Goal: Information Seeking & Learning: Learn about a topic

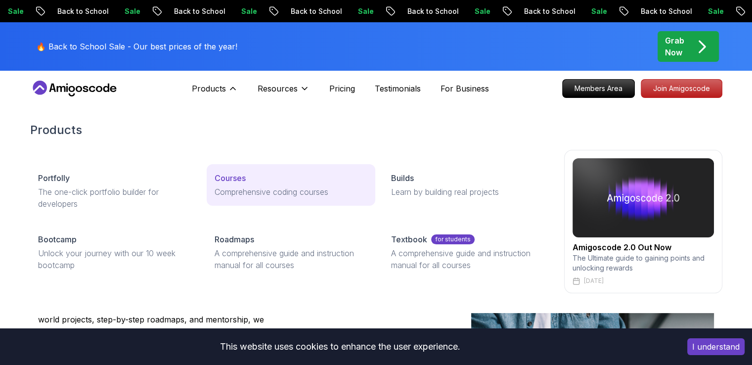
click at [234, 175] on p "Courses" at bounding box center [230, 178] width 31 height 12
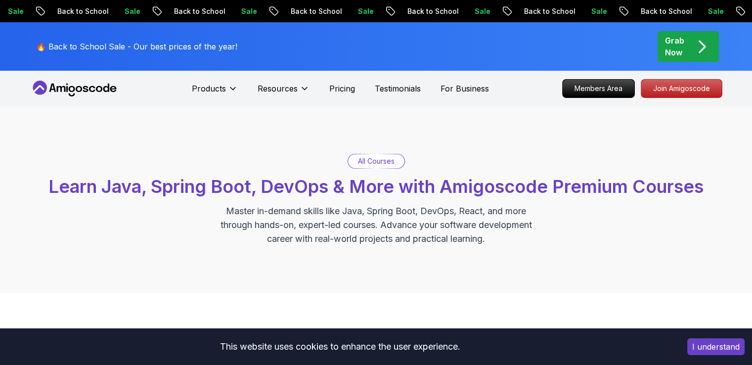
click at [354, 166] on div "All Courses" at bounding box center [376, 161] width 56 height 14
click at [361, 162] on p "All Courses" at bounding box center [376, 161] width 37 height 10
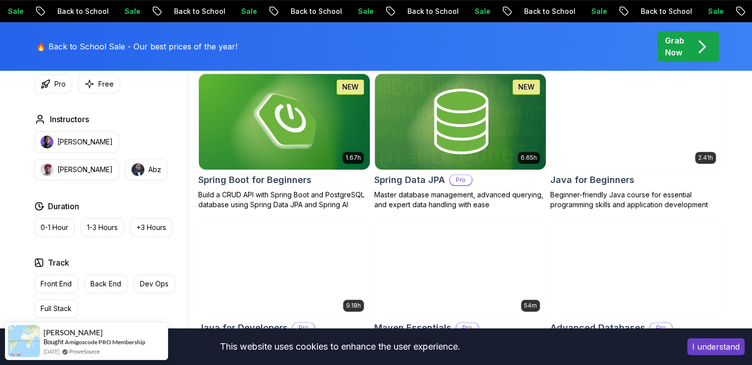
scroll to position [449, 0]
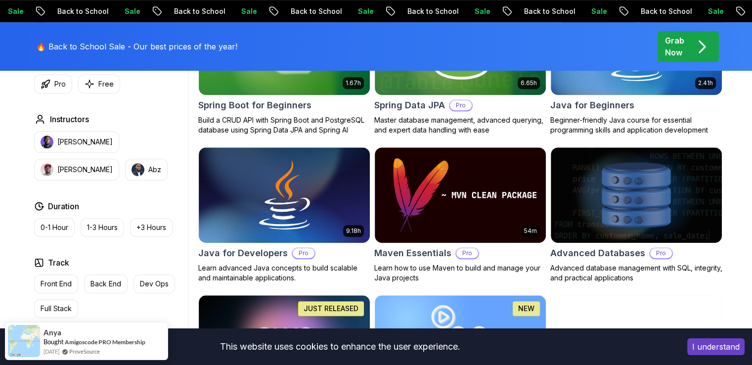
scroll to position [377, 0]
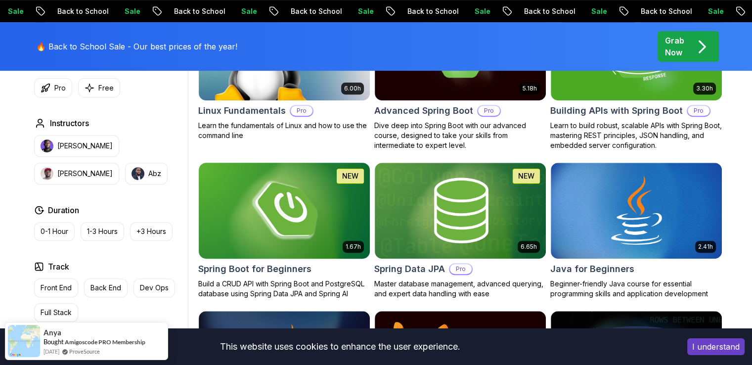
click at [245, 269] on h2 "Spring Boot for Beginners" at bounding box center [254, 269] width 113 height 14
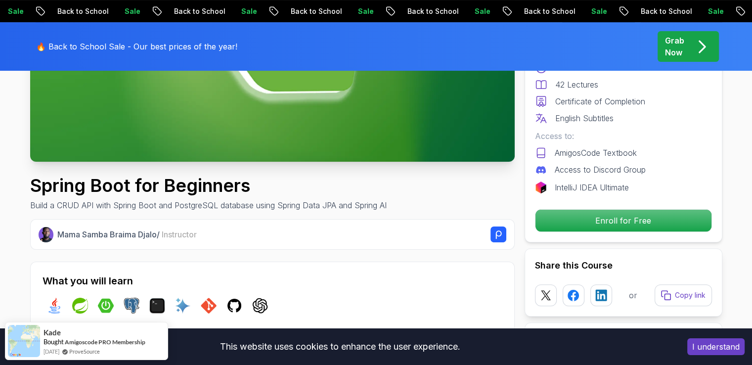
scroll to position [27, 0]
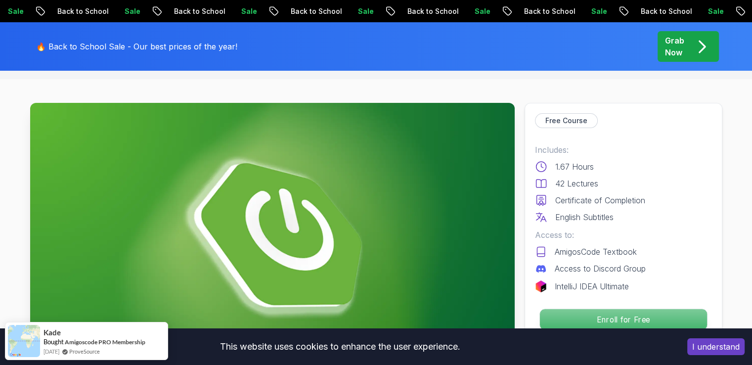
click at [637, 312] on p "Enroll for Free" at bounding box center [622, 319] width 167 height 21
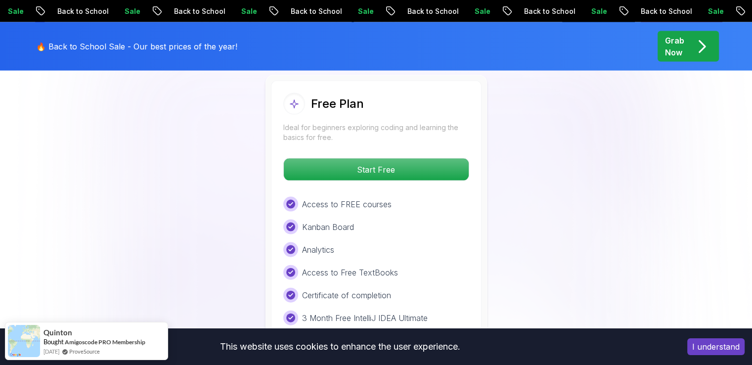
scroll to position [2088, 0]
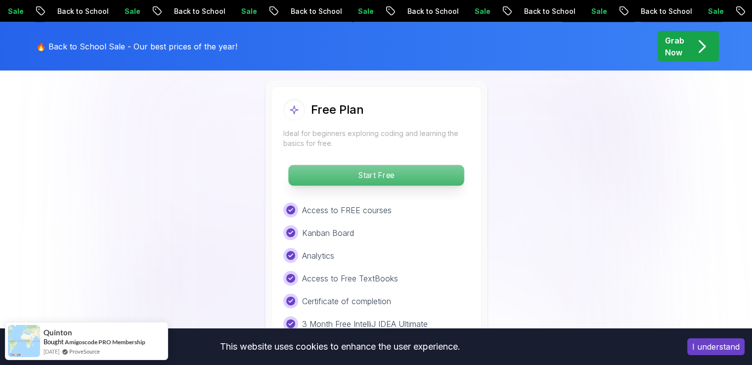
click at [385, 165] on p "Start Free" at bounding box center [375, 175] width 175 height 21
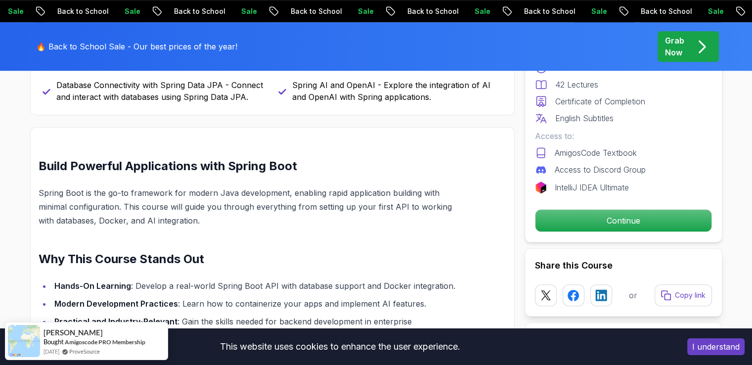
scroll to position [463, 0]
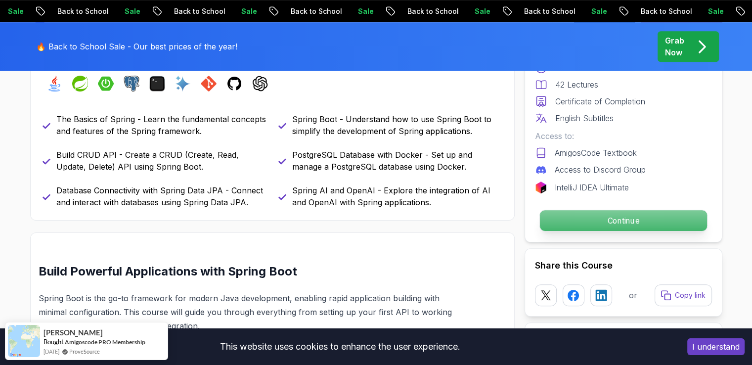
click at [611, 220] on p "Continue" at bounding box center [622, 220] width 167 height 21
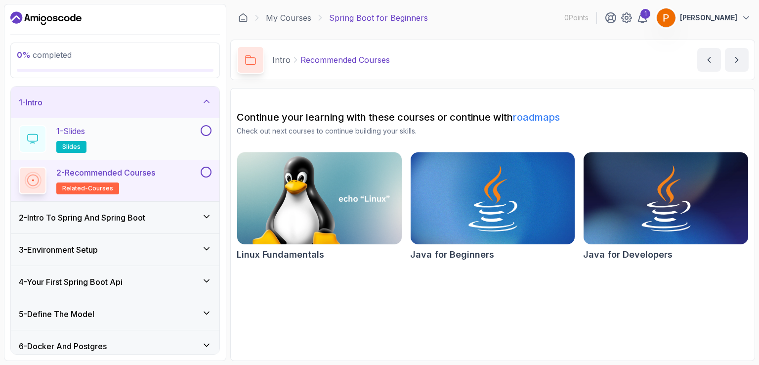
click at [136, 154] on div "1 - Slides slides" at bounding box center [115, 139] width 209 height 42
click at [143, 175] on p "2 - Recommended Courses" at bounding box center [105, 173] width 99 height 12
click at [109, 188] on span "related-courses" at bounding box center [87, 188] width 51 height 8
click at [204, 175] on button at bounding box center [206, 172] width 11 height 11
click at [214, 129] on div "1 - Slides slides" at bounding box center [115, 139] width 209 height 42
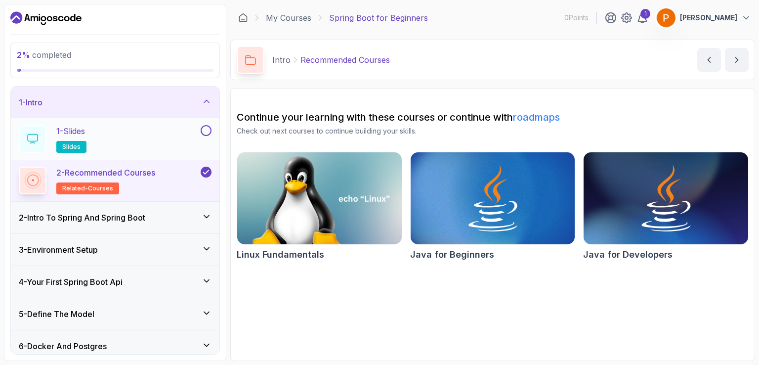
click at [213, 129] on div "1 - Slides slides" at bounding box center [115, 139] width 209 height 42
click at [206, 129] on button at bounding box center [206, 130] width 11 height 11
click at [37, 180] on icon at bounding box center [32, 180] width 13 height 13
click at [37, 180] on icon at bounding box center [33, 180] width 18 height 18
click at [37, 180] on rect at bounding box center [32, 180] width 8 height 8
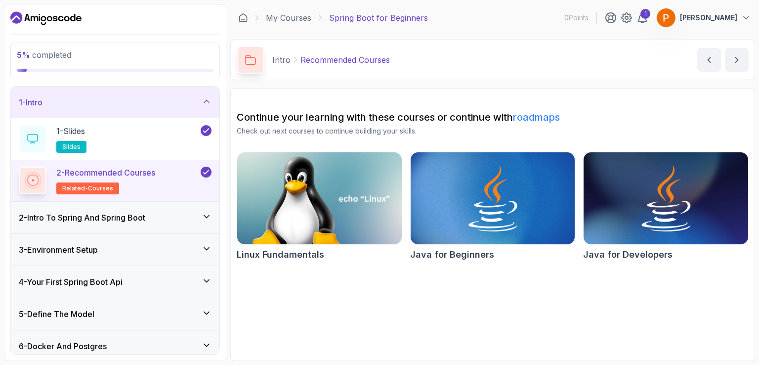
click at [47, 214] on h3 "2 - Intro To Spring And Spring Boot" at bounding box center [82, 218] width 127 height 12
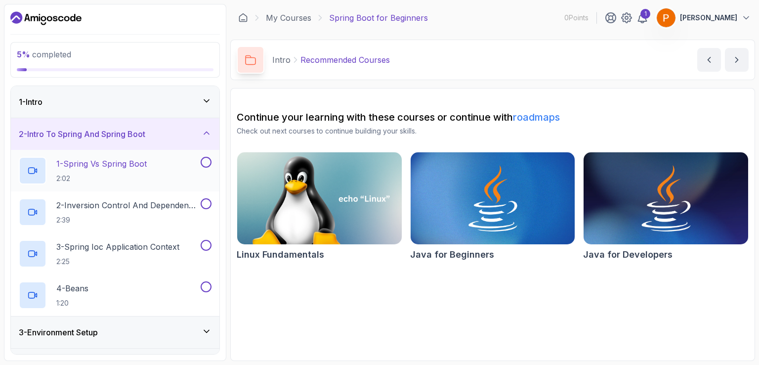
click at [29, 173] on icon at bounding box center [32, 171] width 6 height 6
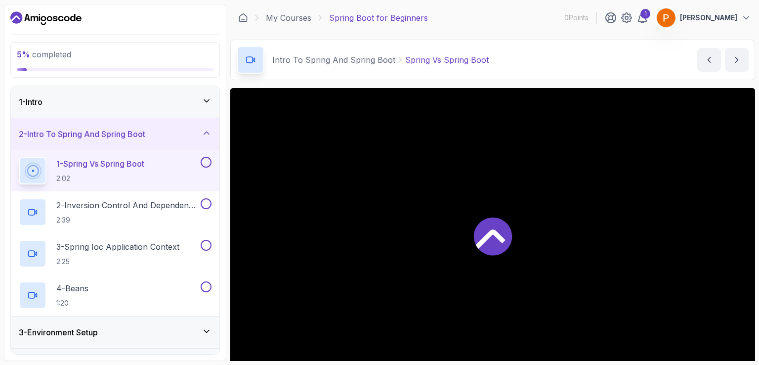
click at [490, 245] on icon at bounding box center [493, 236] width 38 height 38
drag, startPoint x: 759, startPoint y: 53, endPoint x: 758, endPoint y: 153, distance: 99.4
click at [751, 111] on section "5 % completed 1 - Intro 2 - Intro To Spring And Spring Boot 1 - Spring Vs Sprin…" at bounding box center [379, 182] width 759 height 365
click at [205, 330] on icon at bounding box center [206, 331] width 5 height 2
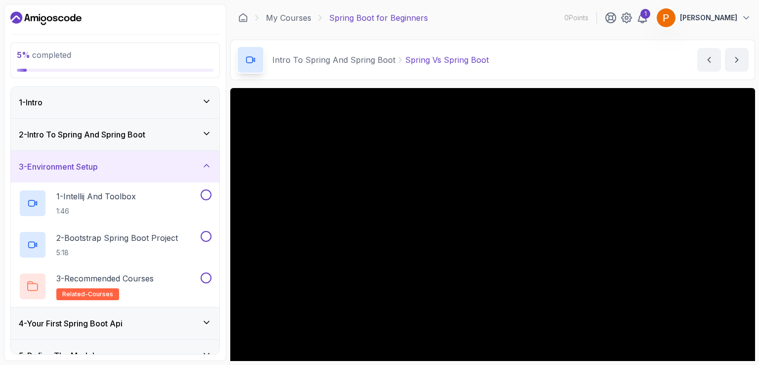
click at [206, 324] on icon at bounding box center [207, 322] width 10 height 10
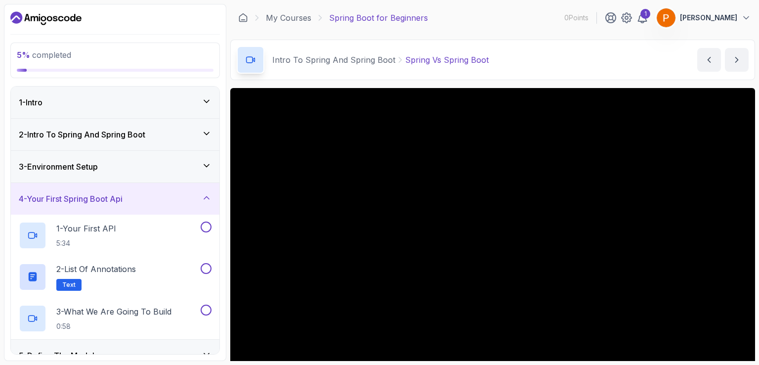
click at [210, 351] on icon at bounding box center [207, 355] width 10 height 10
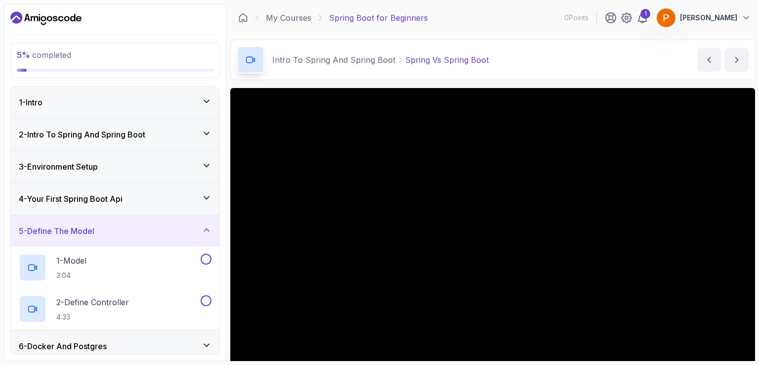
click at [210, 345] on icon at bounding box center [207, 345] width 10 height 10
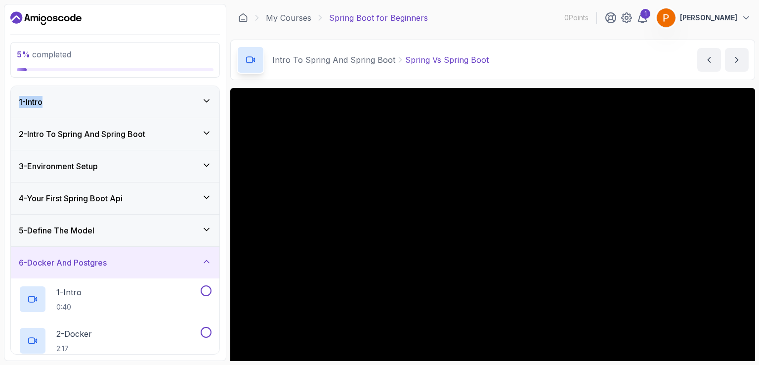
drag, startPoint x: 224, startPoint y: 108, endPoint x: 225, endPoint y: 78, distance: 30.2
click at [225, 78] on div "5 % completed 1 - Intro 2 - Intro To Spring And Spring Boot 3 - Environment Set…" at bounding box center [115, 182] width 222 height 357
click at [216, 71] on div "5 % completed" at bounding box center [115, 60] width 210 height 36
click at [751, 22] on section "5 % completed 1 - Intro 2 - Intro To Spring And Spring Boot 3 - Environment Set…" at bounding box center [379, 182] width 759 height 365
click at [202, 352] on button "2 - Docker 2:17" at bounding box center [115, 341] width 193 height 28
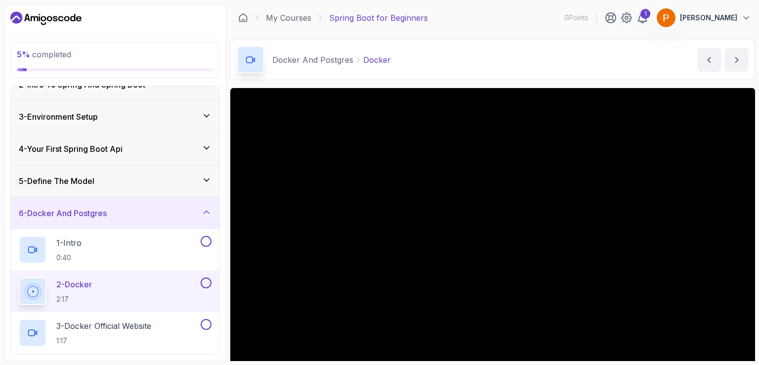
scroll to position [30, 0]
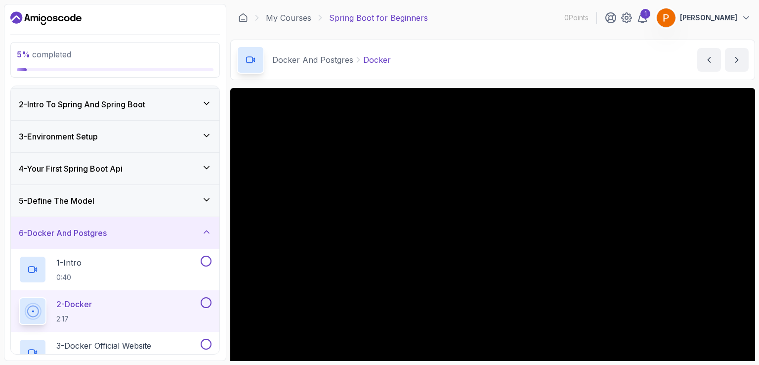
click at [123, 171] on h3 "4 - Your First Spring Boot Api" at bounding box center [71, 169] width 104 height 12
